Goal: Task Accomplishment & Management: Use online tool/utility

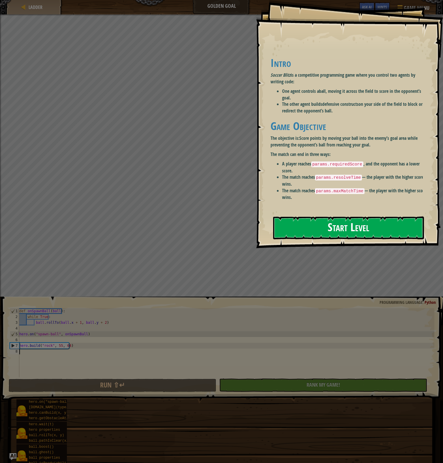
click at [332, 227] on button "Start Level" at bounding box center [348, 228] width 151 height 23
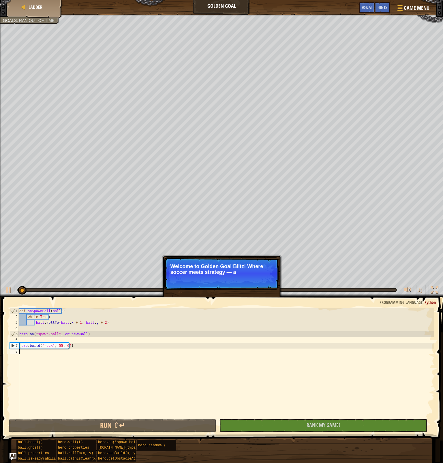
click at [83, 342] on div "def onSpawnBall ( ball ) : while True : ball . rollTo ( ball . x + 1 , ball . y…" at bounding box center [226, 368] width 416 height 121
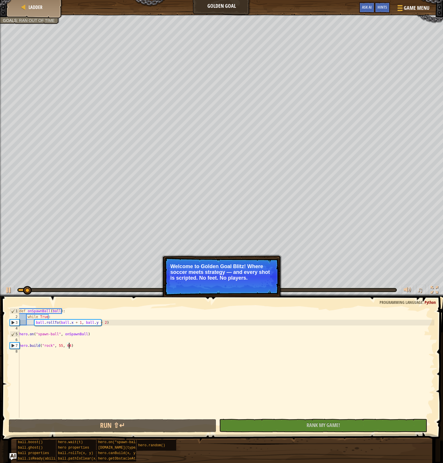
click at [82, 345] on div "def onSpawnBall ( ball ) : while True : ball . rollTo ( ball . x + 1 , ball . y…" at bounding box center [226, 368] width 416 height 121
type textarea "[DOMAIN_NAME]("rock", 55, 64)"
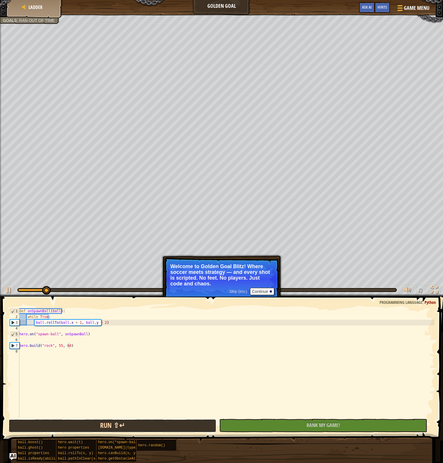
click at [178, 423] on button "Run ⇧↵" at bounding box center [113, 426] width 208 height 13
click at [60, 345] on div "def onSpawnBall ( ball ) : while True : ball . rollTo ( ball . x + 1 , ball . y…" at bounding box center [226, 368] width 416 height 121
click at [60, 346] on div "def onSpawnBall ( ball ) : while True : ball . rollTo ( ball . x + 1 , ball . y…" at bounding box center [226, 368] width 416 height 121
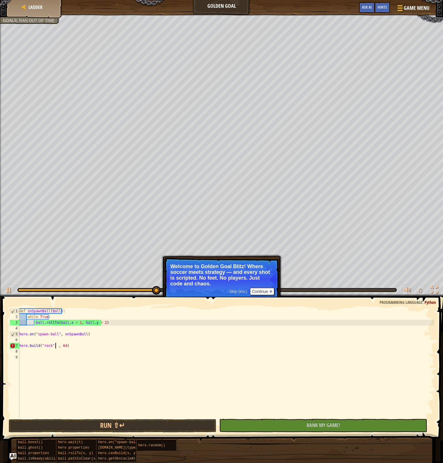
scroll to position [3, 3]
click at [67, 347] on div "def onSpawnBall ( ball ) : while True : ball . rollTo ( ball . x + 1 , ball . y…" at bounding box center [226, 368] width 416 height 121
click at [88, 426] on button "Run ⇧↵" at bounding box center [113, 426] width 208 height 13
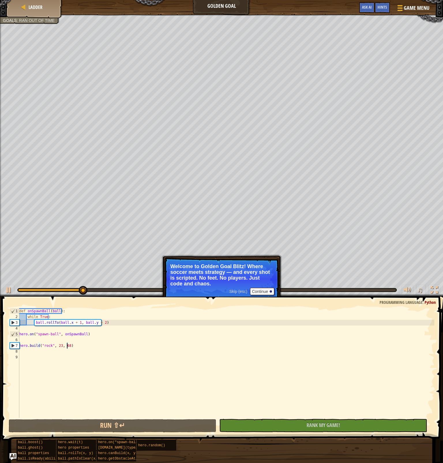
click at [58, 345] on div "def onSpawnBall ( ball ) : while True : ball . rollTo ( ball . x + 1 , ball . y…" at bounding box center [226, 368] width 416 height 121
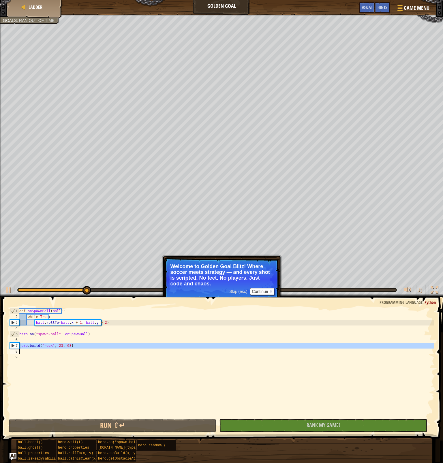
click at [58, 345] on div "def onSpawnBall ( ball ) : while True : ball . rollTo ( ball . x + 1 , ball . y…" at bounding box center [226, 363] width 416 height 110
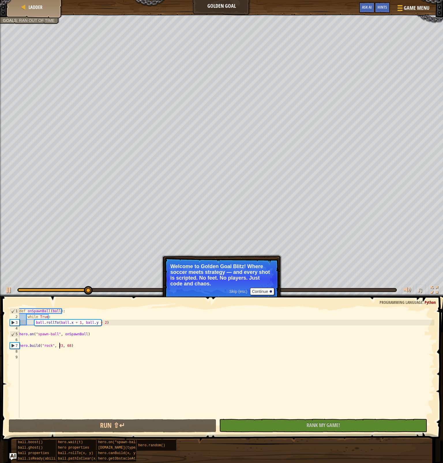
click at [59, 345] on div "def onSpawnBall ( ball ) : while True : ball . rollTo ( ball . x + 1 , ball . y…" at bounding box center [226, 368] width 416 height 121
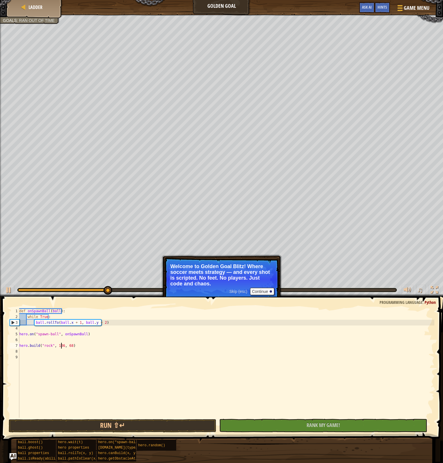
click at [69, 345] on div "def onSpawnBall ( ball ) : while True : ball . rollTo ( ball . x + 1 , ball . y…" at bounding box center [226, 368] width 416 height 121
type textarea "[DOMAIN_NAME]("rock", 136, 70)"
click at [107, 424] on button "Run ⇧↵" at bounding box center [113, 426] width 208 height 13
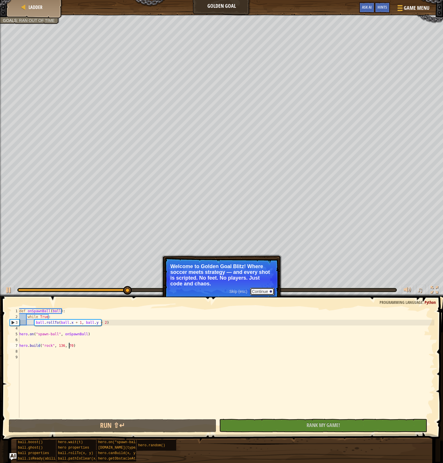
click at [259, 292] on button "Continue" at bounding box center [262, 292] width 24 height 8
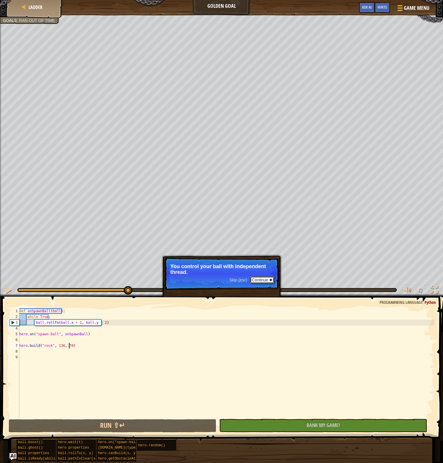
click at [255, 279] on button "Continue" at bounding box center [262, 280] width 24 height 8
click at [252, 279] on p "Skip (esc) Continue rollTo tells the ball which" at bounding box center [221, 271] width 115 height 27
click at [252, 279] on p "Skip (esc) Continue rollTo tells the ball which way to go, no" at bounding box center [221, 271] width 115 height 27
click at [183, 294] on div "Skip (esc) Continue rollTo tells the ball which way to go, not where to stop." at bounding box center [222, 300] width 120 height 85
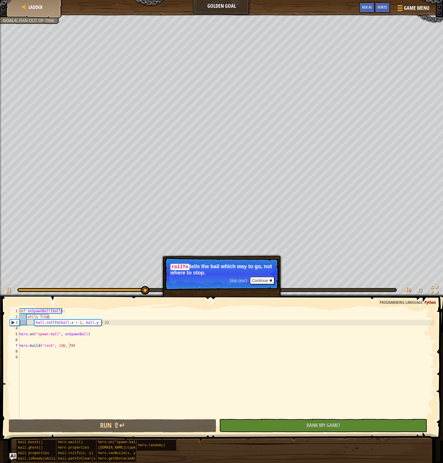
click at [216, 277] on p "Skip (esc) Continue rollTo tells the ball which way to go, not where to stop." at bounding box center [221, 274] width 115 height 33
click at [213, 280] on p "Skip (esc) Continue rollTo tells the ball which way to go, not where to stop." at bounding box center [221, 274] width 115 height 33
click at [196, 285] on p "Skip (esc) Continue rollTo tells the ball which way to go, not where to stop." at bounding box center [221, 274] width 115 height 33
click at [195, 285] on p "Skip (esc) Continue rollTo tells the ball which way to go, not where to stop." at bounding box center [221, 274] width 115 height 33
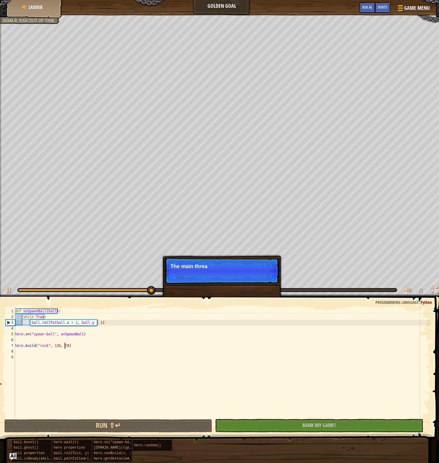
click at [240, 273] on p "Skip (esc) Continue The main threa" at bounding box center [221, 271] width 115 height 27
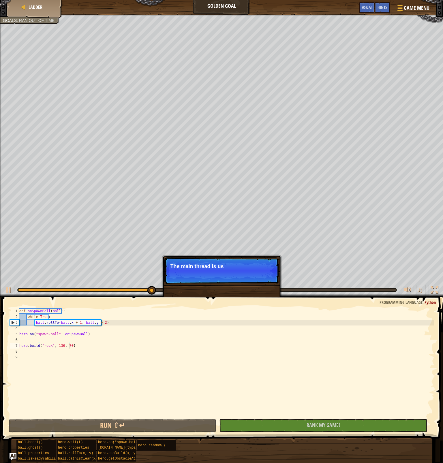
drag, startPoint x: 227, startPoint y: 270, endPoint x: 223, endPoint y: 270, distance: 4.6
click at [223, 270] on p "Skip (esc) Continue The main thread is us" at bounding box center [221, 271] width 115 height 27
click at [222, 271] on p "Skip (esc) Continue The main thread is used for" at bounding box center [221, 271] width 115 height 27
click at [221, 272] on p "Skip (esc) Continue The main thread is used for" at bounding box center [221, 271] width 115 height 27
click at [221, 272] on p "Skip (esc) Continue The main thread is used for the def" at bounding box center [221, 271] width 115 height 27
